Goal: Transaction & Acquisition: Purchase product/service

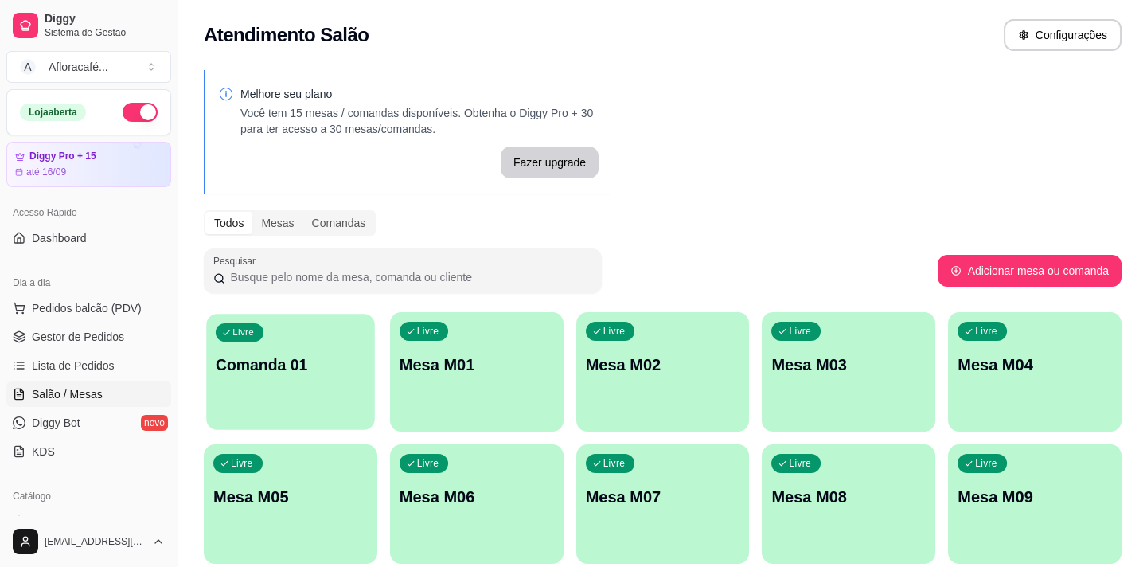
click at [334, 341] on div "Livre Comanda 01" at bounding box center [290, 362] width 168 height 97
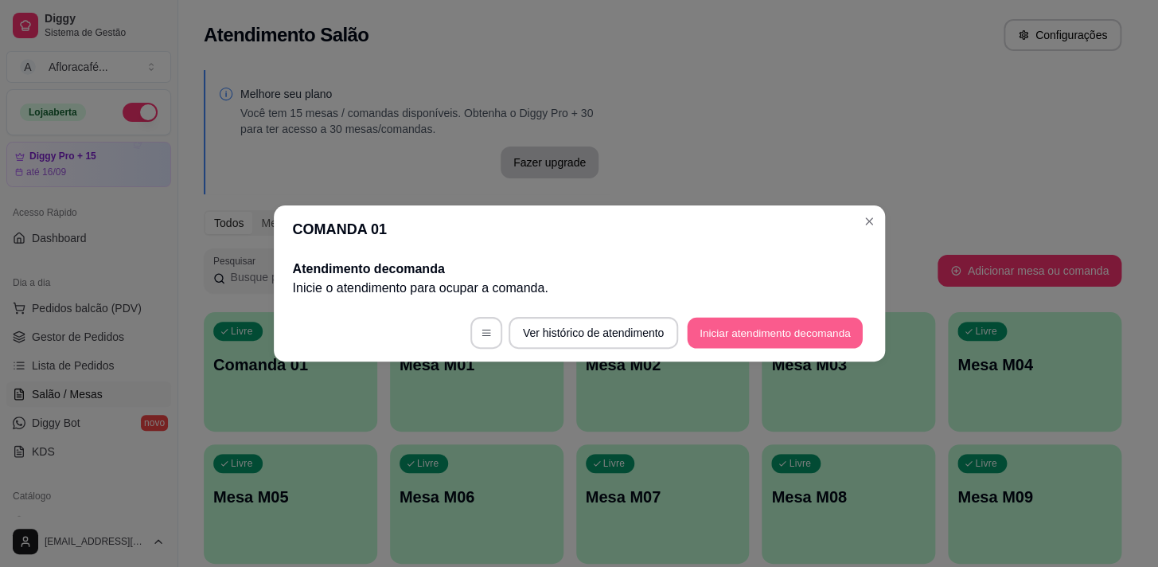
click at [765, 330] on button "Iniciar atendimento de comanda" at bounding box center [776, 333] width 176 height 31
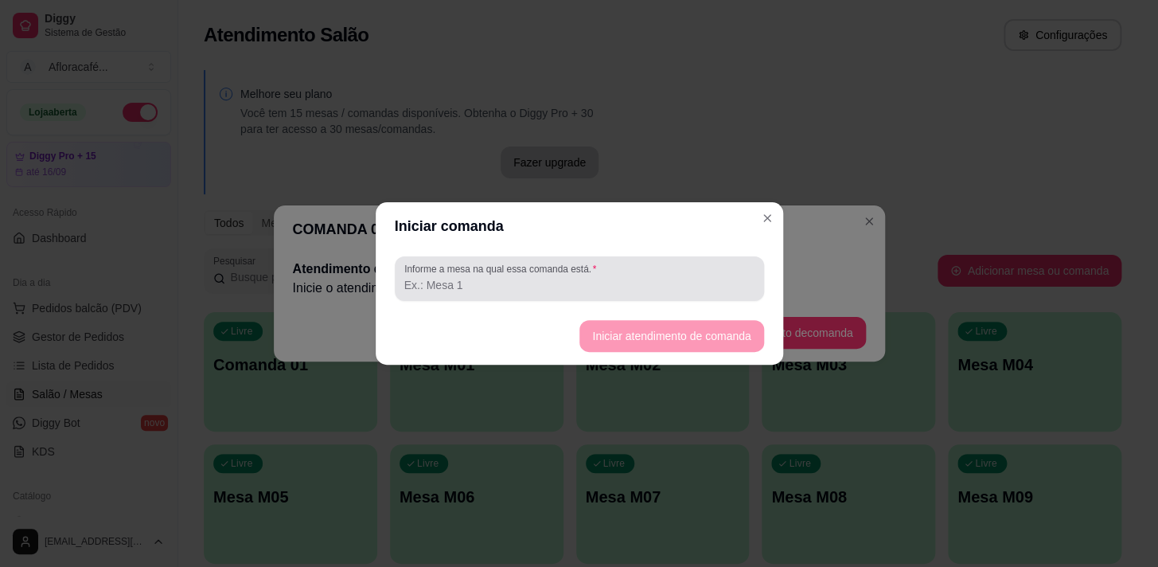
click at [716, 296] on div "Informe a mesa na qual essa comanda está." at bounding box center [579, 278] width 369 height 45
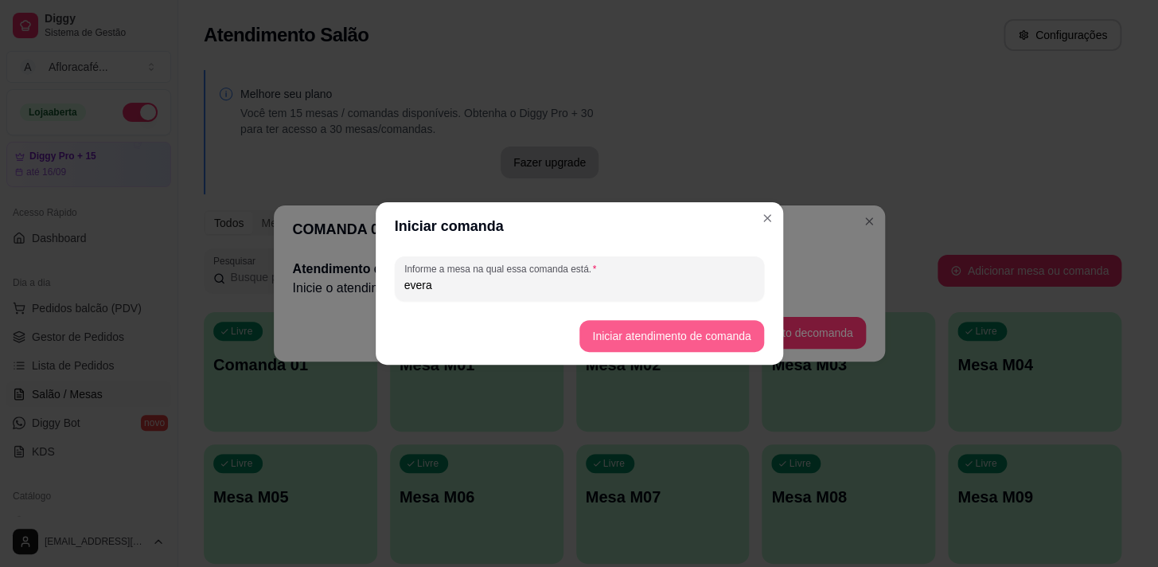
type input "evera"
click at [703, 342] on button "Iniciar atendimento de comanda" at bounding box center [671, 336] width 184 height 32
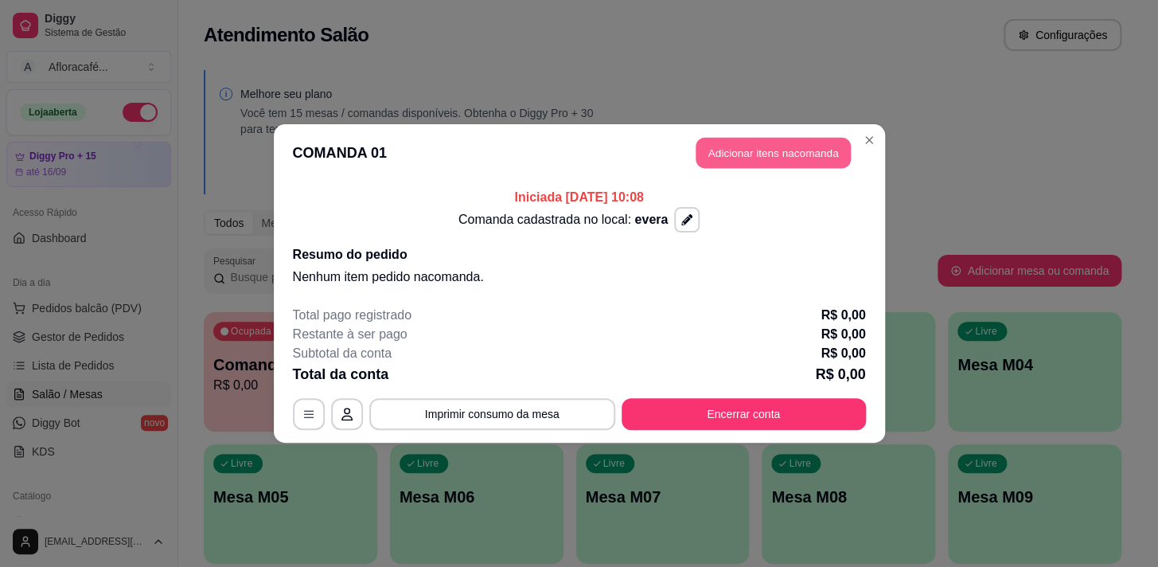
click at [745, 156] on button "Adicionar itens na comanda" at bounding box center [773, 153] width 155 height 31
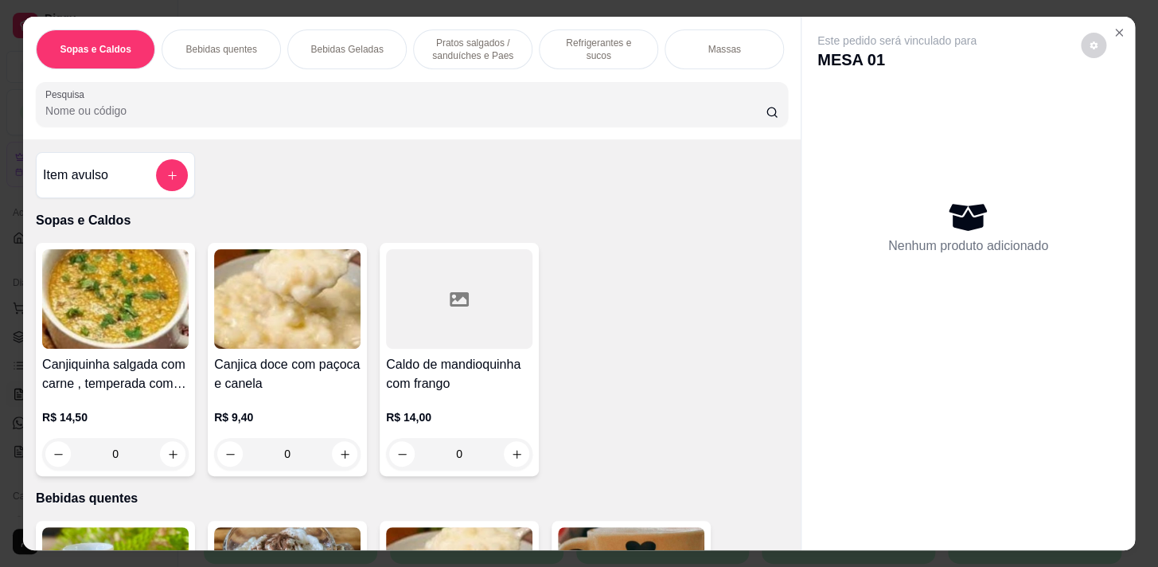
click at [218, 43] on p "Bebidas quentes" at bounding box center [220, 49] width 71 height 13
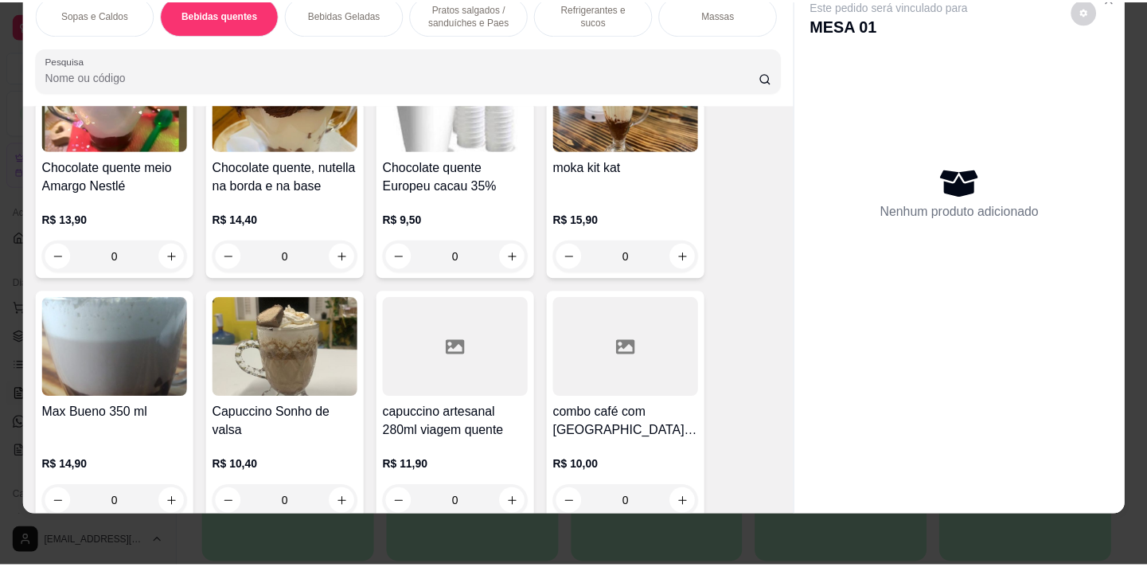
scroll to position [1724, 0]
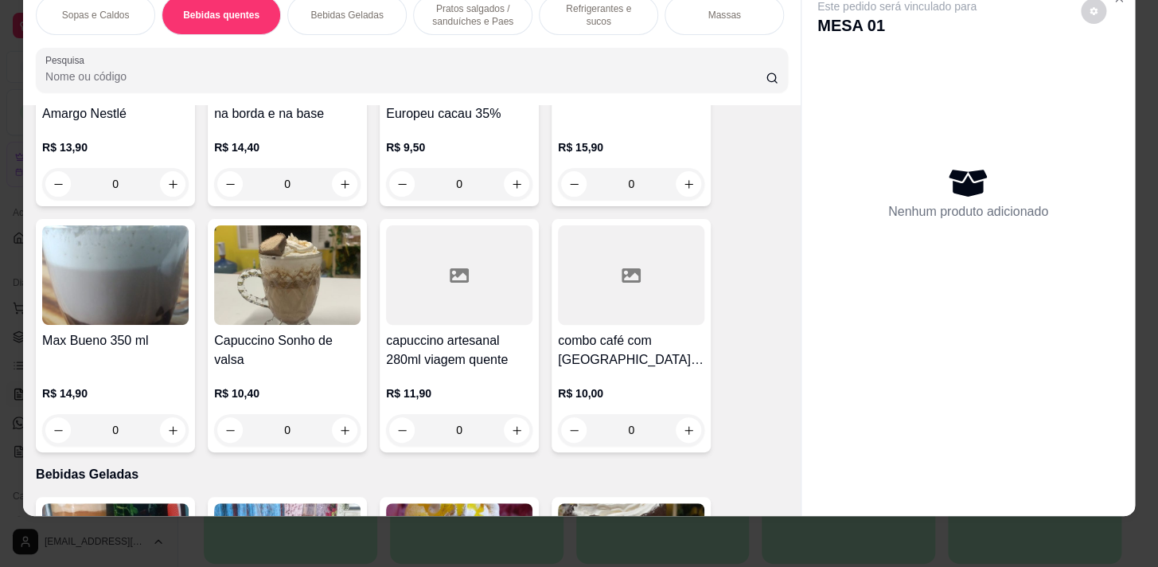
click at [508, 426] on div "0" at bounding box center [459, 430] width 146 height 32
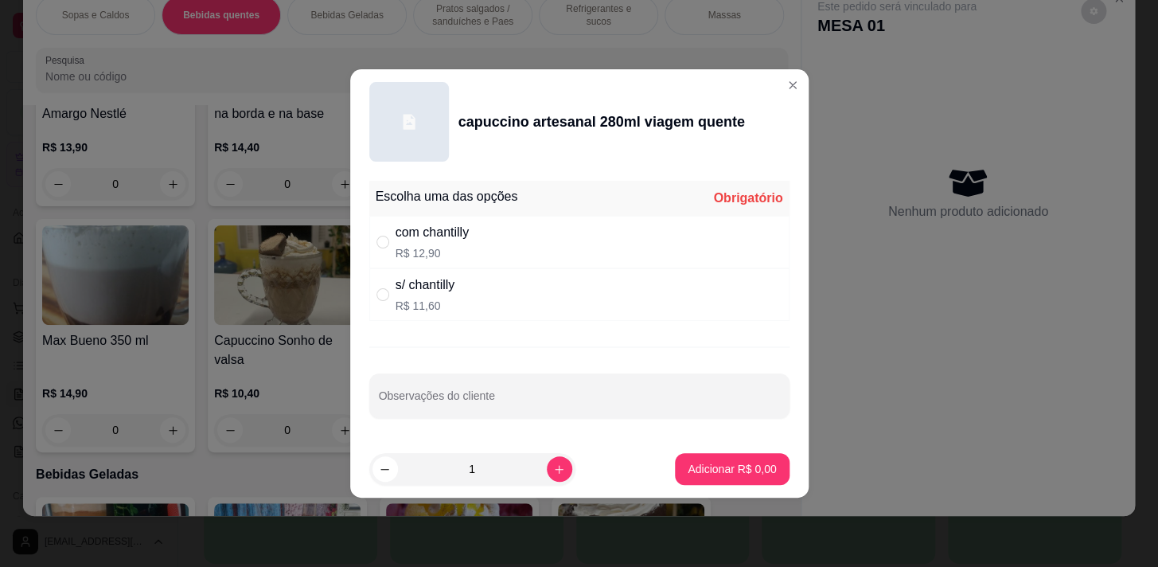
click at [481, 287] on div "s/ chantilly R$ 11,60" at bounding box center [579, 294] width 420 height 53
radio input "true"
click at [488, 249] on div "com chantilly R$ 12,90" at bounding box center [579, 242] width 420 height 53
radio input "true"
radio input "false"
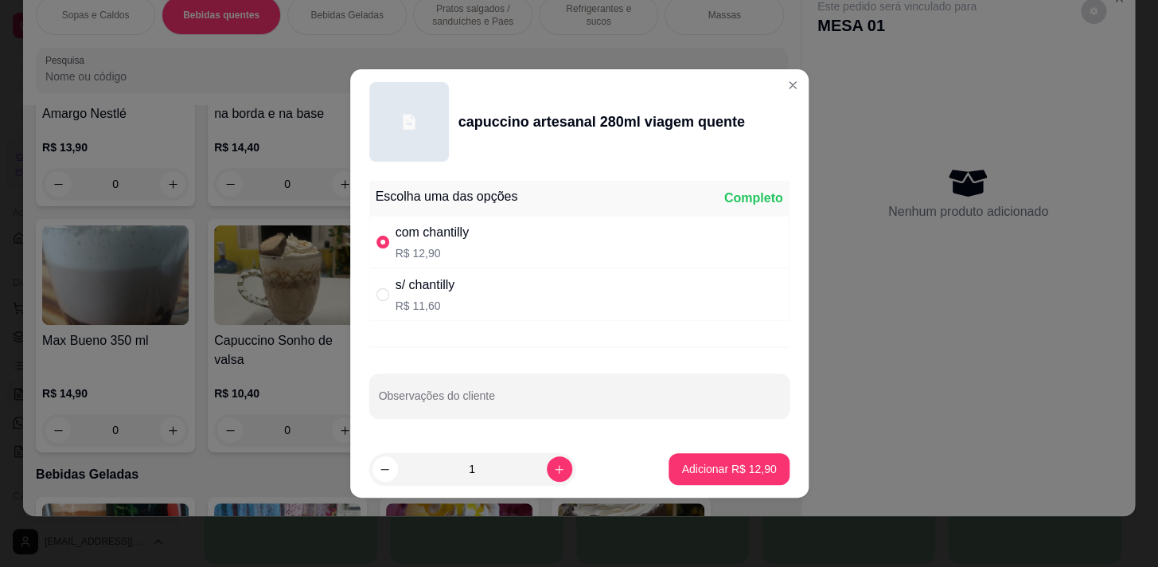
drag, startPoint x: 683, startPoint y: 446, endPoint x: 685, endPoint y: 454, distance: 8.1
click at [685, 454] on footer "1 Adicionar R$ 12,90" at bounding box center [579, 468] width 458 height 57
click at [684, 461] on p "Adicionar R$ 12,90" at bounding box center [728, 469] width 95 height 16
type input "1"
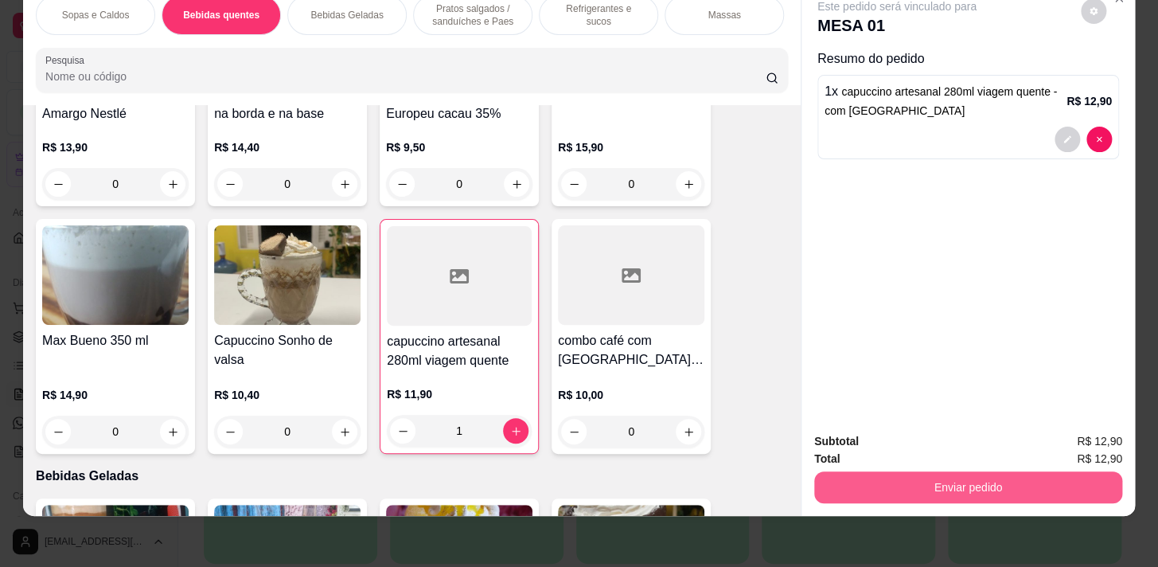
click at [930, 479] on button "Enviar pedido" at bounding box center [968, 487] width 308 height 32
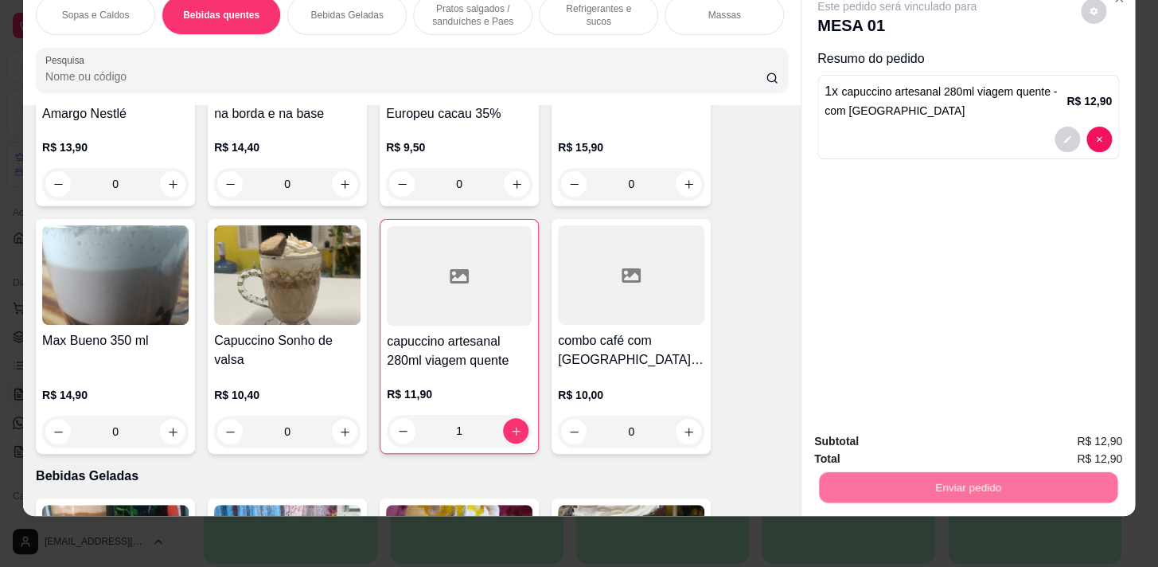
click at [926, 443] on button "Não registrar e enviar pedido" at bounding box center [916, 438] width 166 height 30
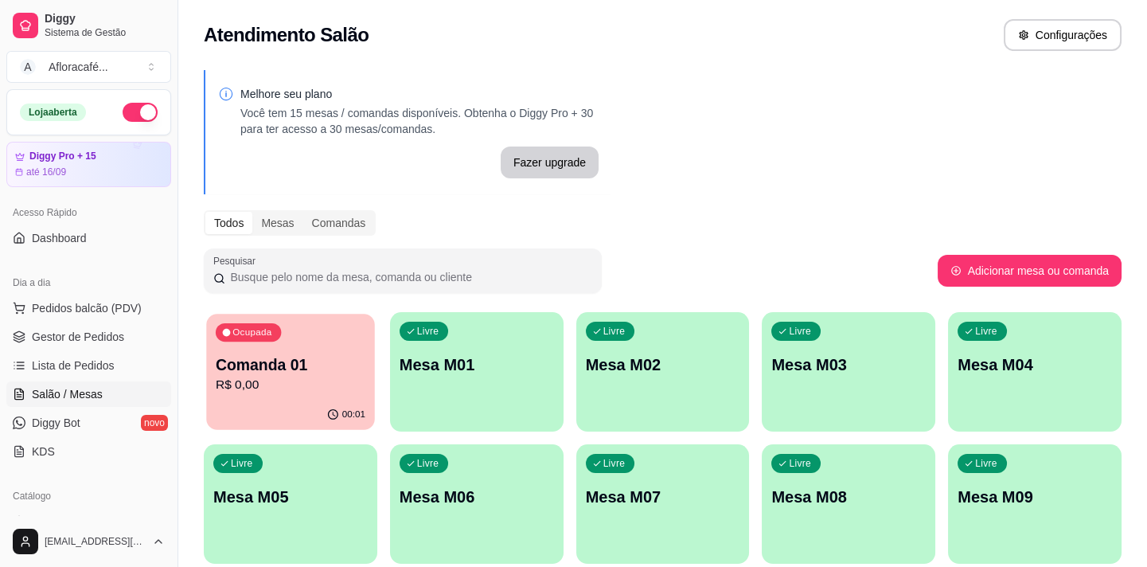
click at [334, 389] on p "R$ 0,00" at bounding box center [291, 385] width 150 height 18
